Goal: Task Accomplishment & Management: Manage account settings

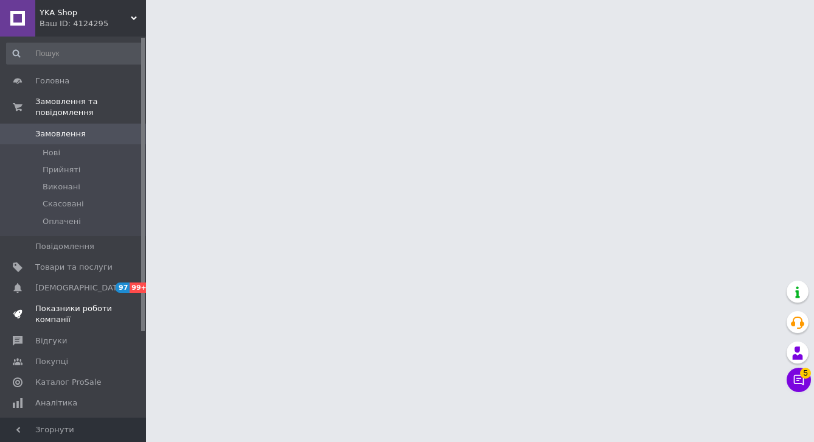
click at [52, 319] on span "Показники роботи компанії" at bounding box center [73, 314] width 77 height 22
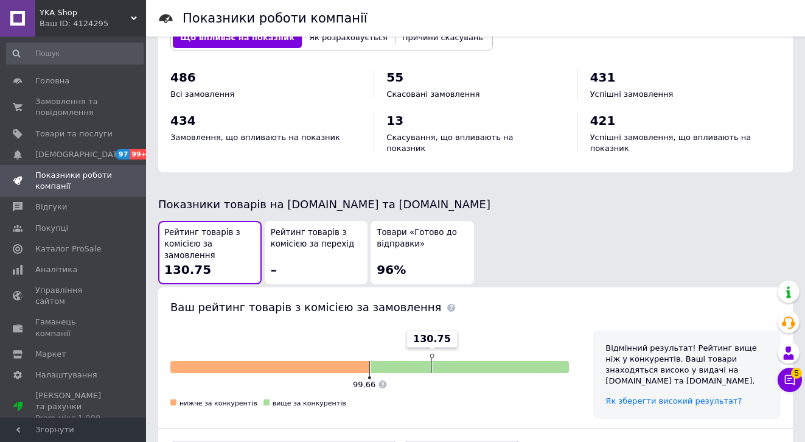
scroll to position [541, 0]
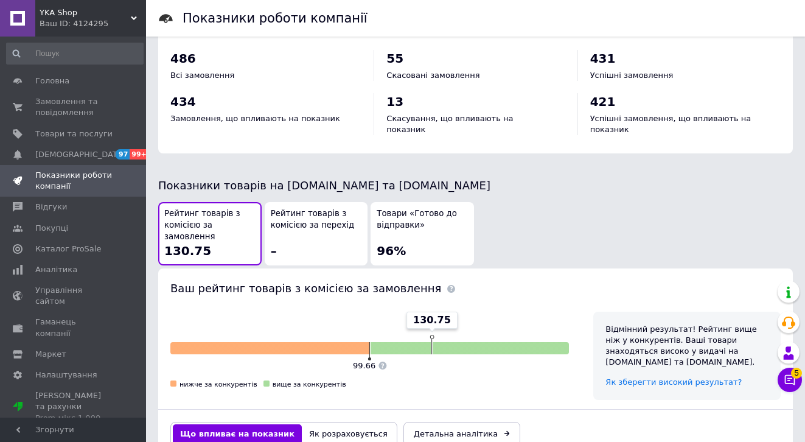
click at [9, 60] on input at bounding box center [74, 54] width 137 height 22
click at [356, 101] on div "434 Замовлення, що впливають на показник" at bounding box center [265, 108] width 191 height 31
click at [113, 103] on span "0 0" at bounding box center [129, 107] width 33 height 22
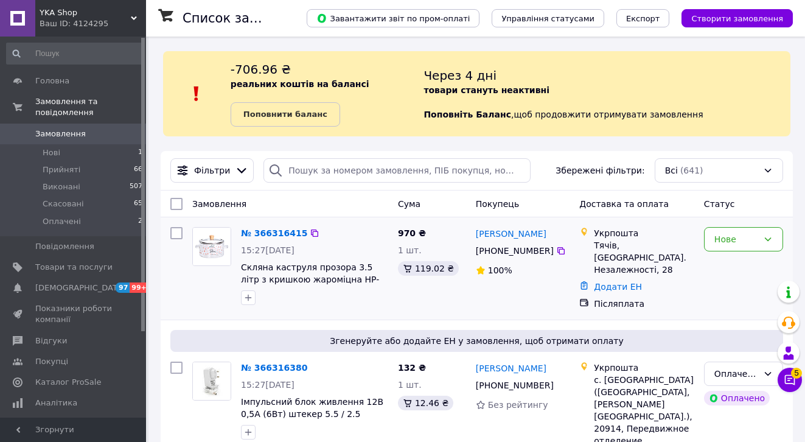
click at [741, 240] on div "Нове" at bounding box center [736, 238] width 44 height 13
click at [744, 258] on li "Прийнято" at bounding box center [743, 265] width 78 height 22
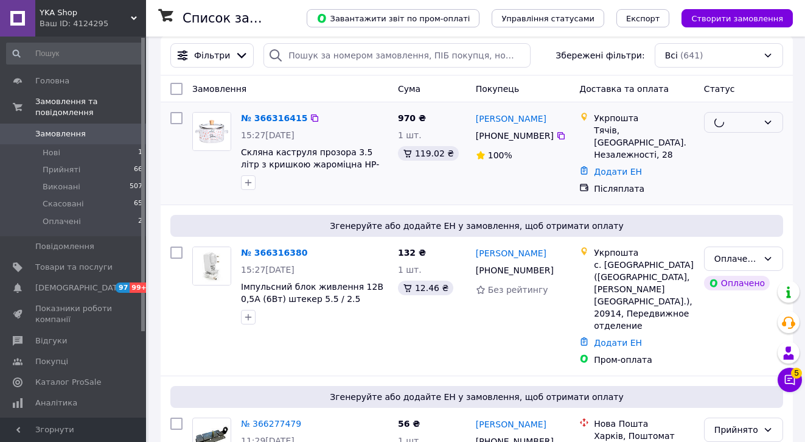
scroll to position [154, 0]
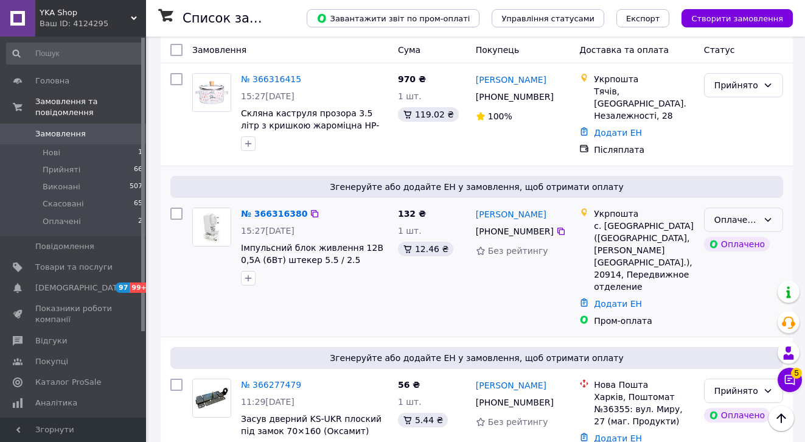
click at [758, 213] on div "Оплачено" at bounding box center [743, 219] width 79 height 24
click at [757, 235] on li "Прийнято" at bounding box center [743, 241] width 78 height 22
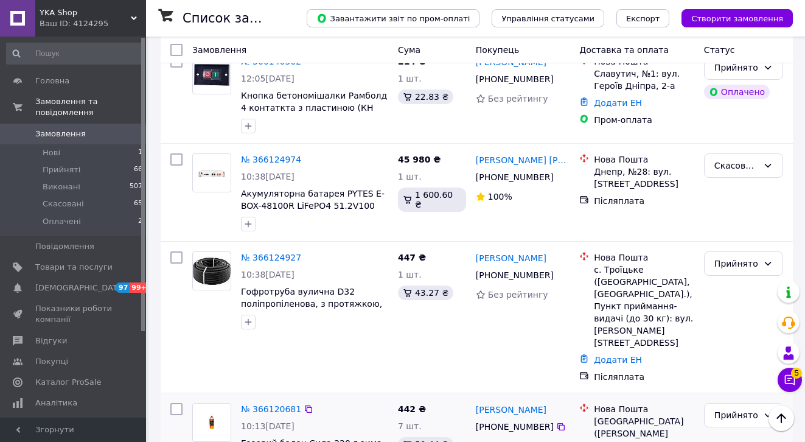
scroll to position [3045, 0]
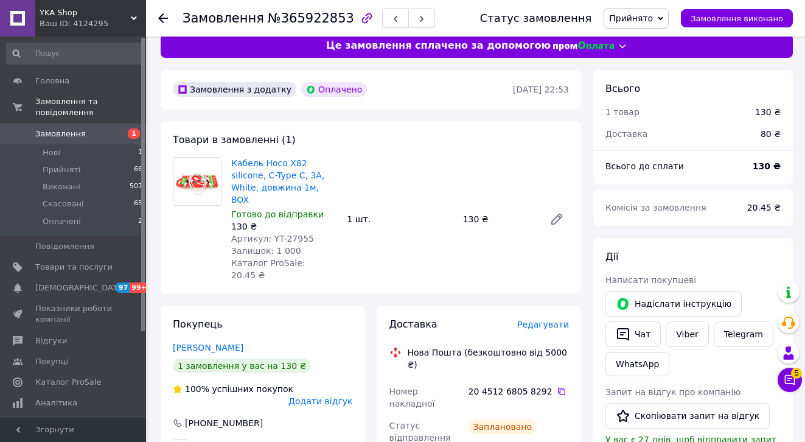
scroll to position [18, 0]
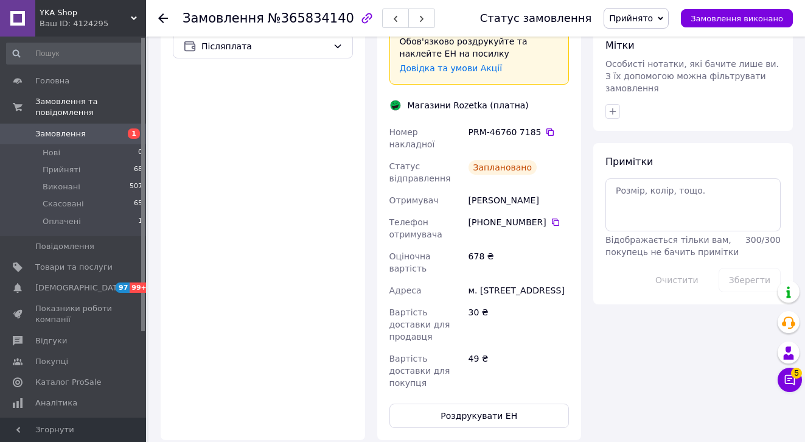
scroll to position [583, 0]
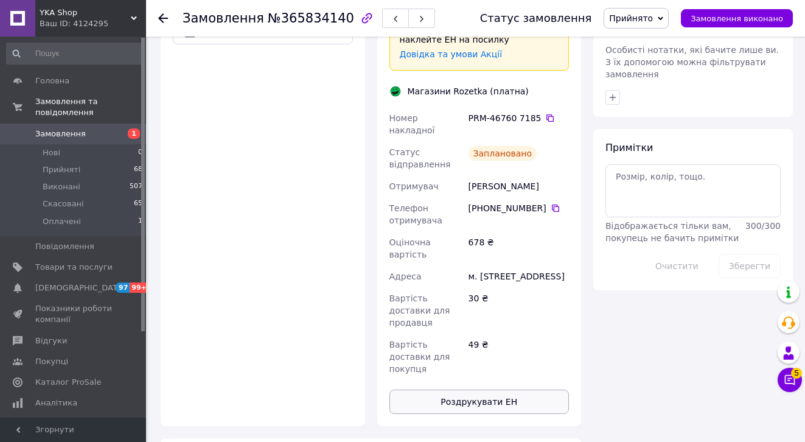
click at [513, 389] on button "Роздрукувати ЕН" at bounding box center [479, 401] width 180 height 24
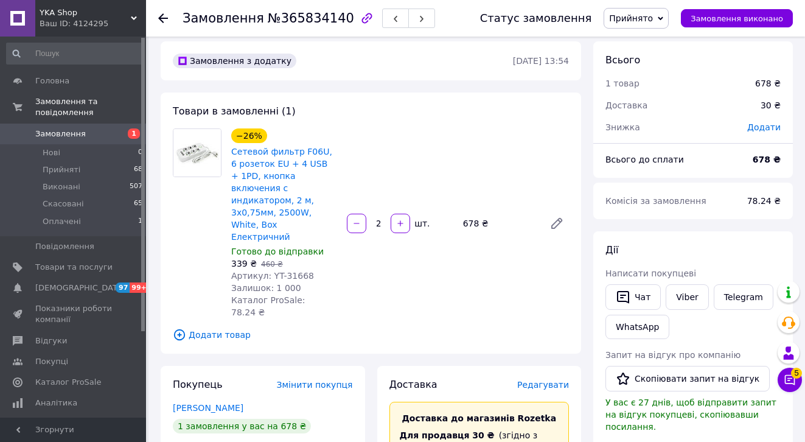
scroll to position [0, 0]
